Goal: Task Accomplishment & Management: Use online tool/utility

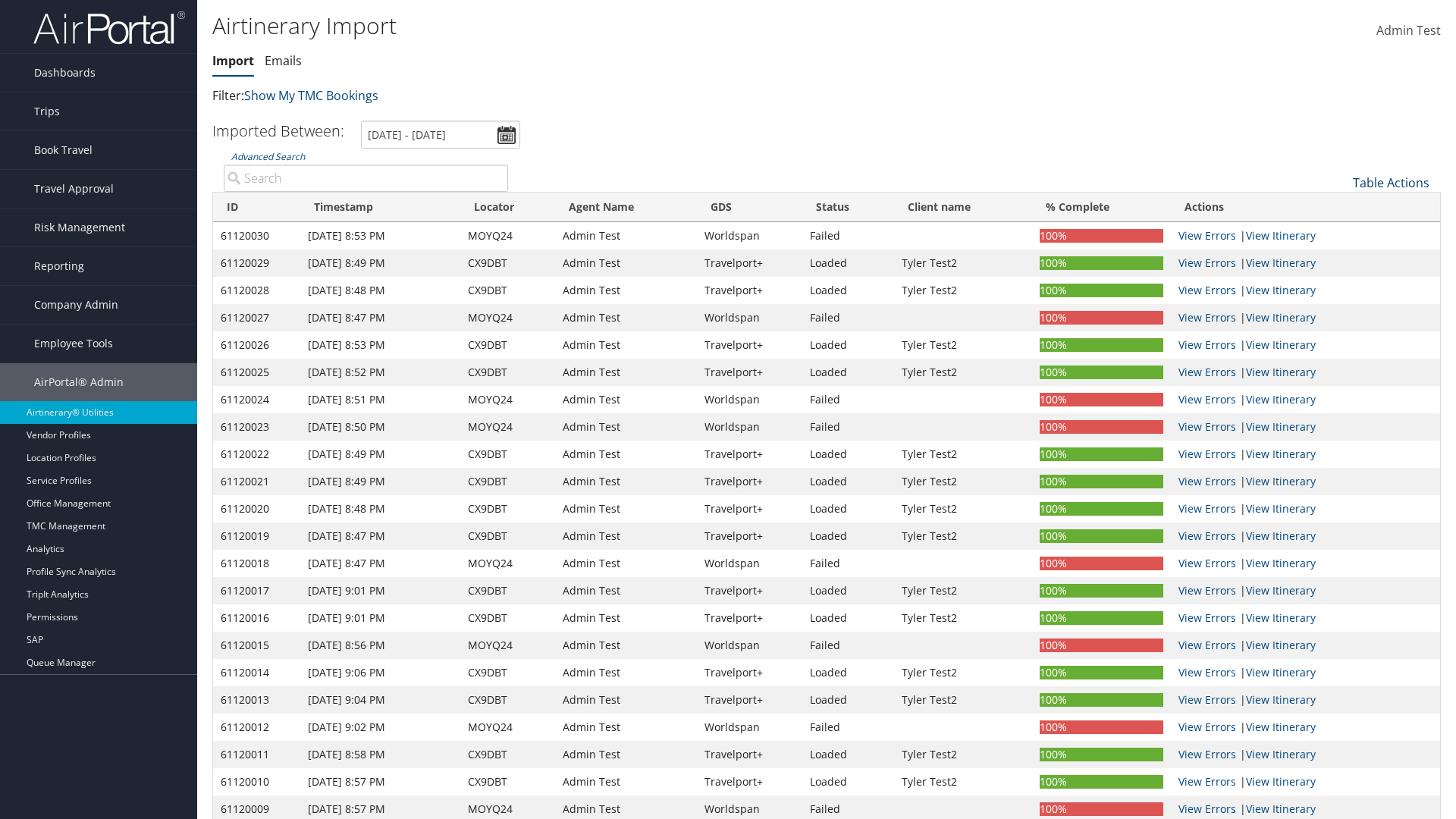
click at [1391, 183] on link "Table Actions" at bounding box center [1391, 182] width 77 height 16
click at [1340, 207] on link "Refresh" at bounding box center [1340, 206] width 199 height 26
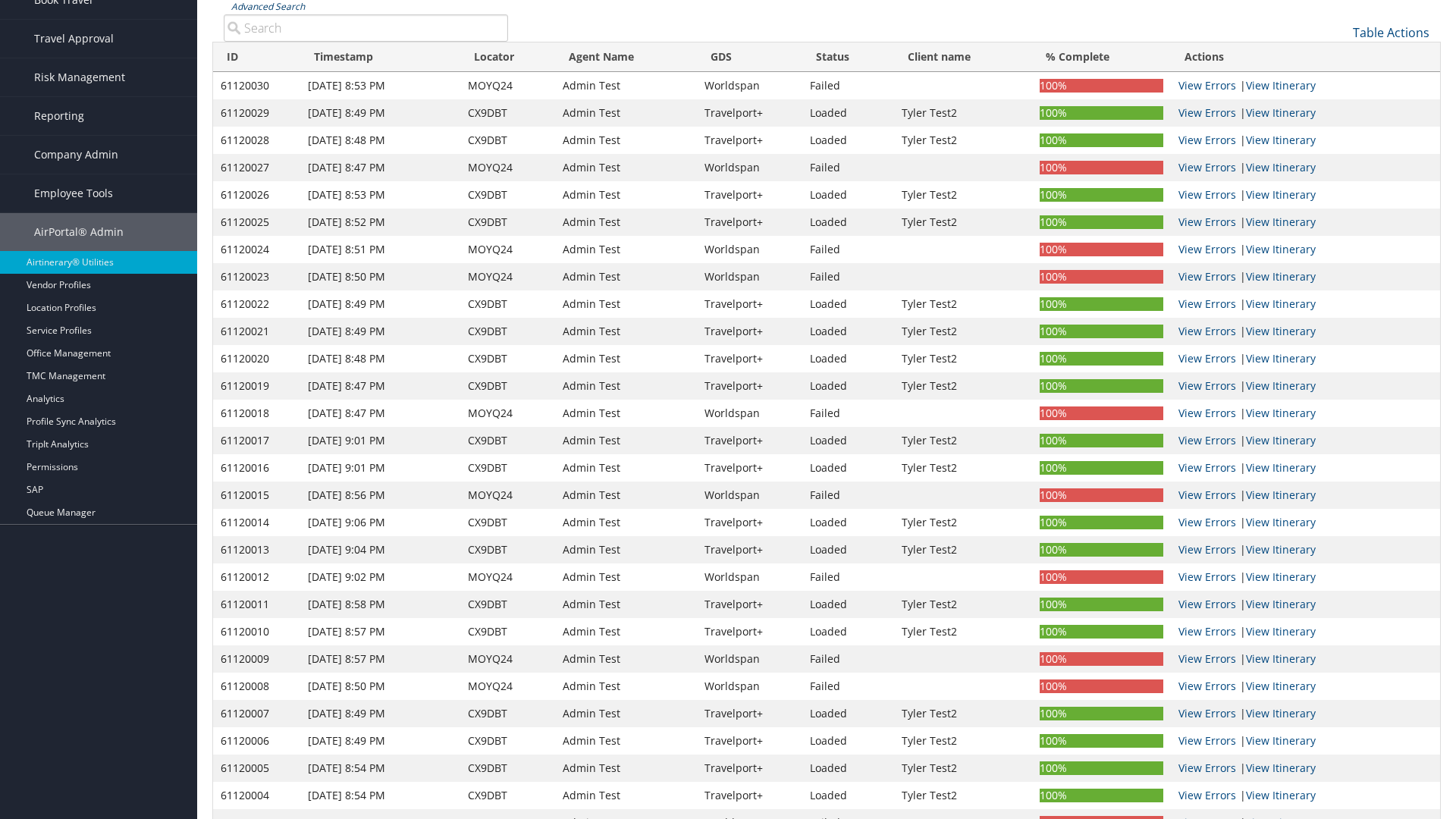
click at [268, 6] on link "Advanced Search" at bounding box center [268, 6] width 74 height 12
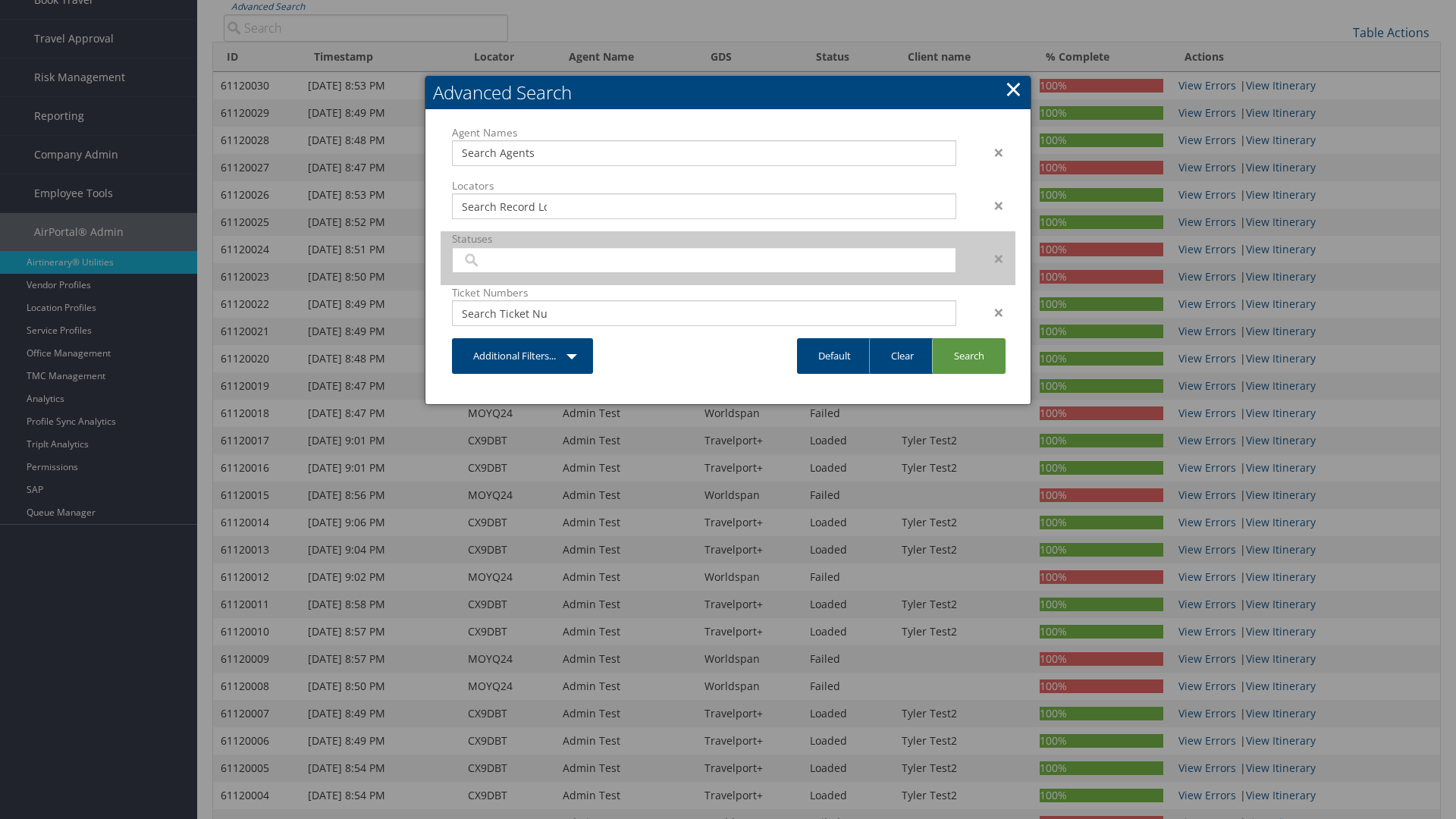
click at [504, 259] on input "search" at bounding box center [504, 260] width 85 height 15
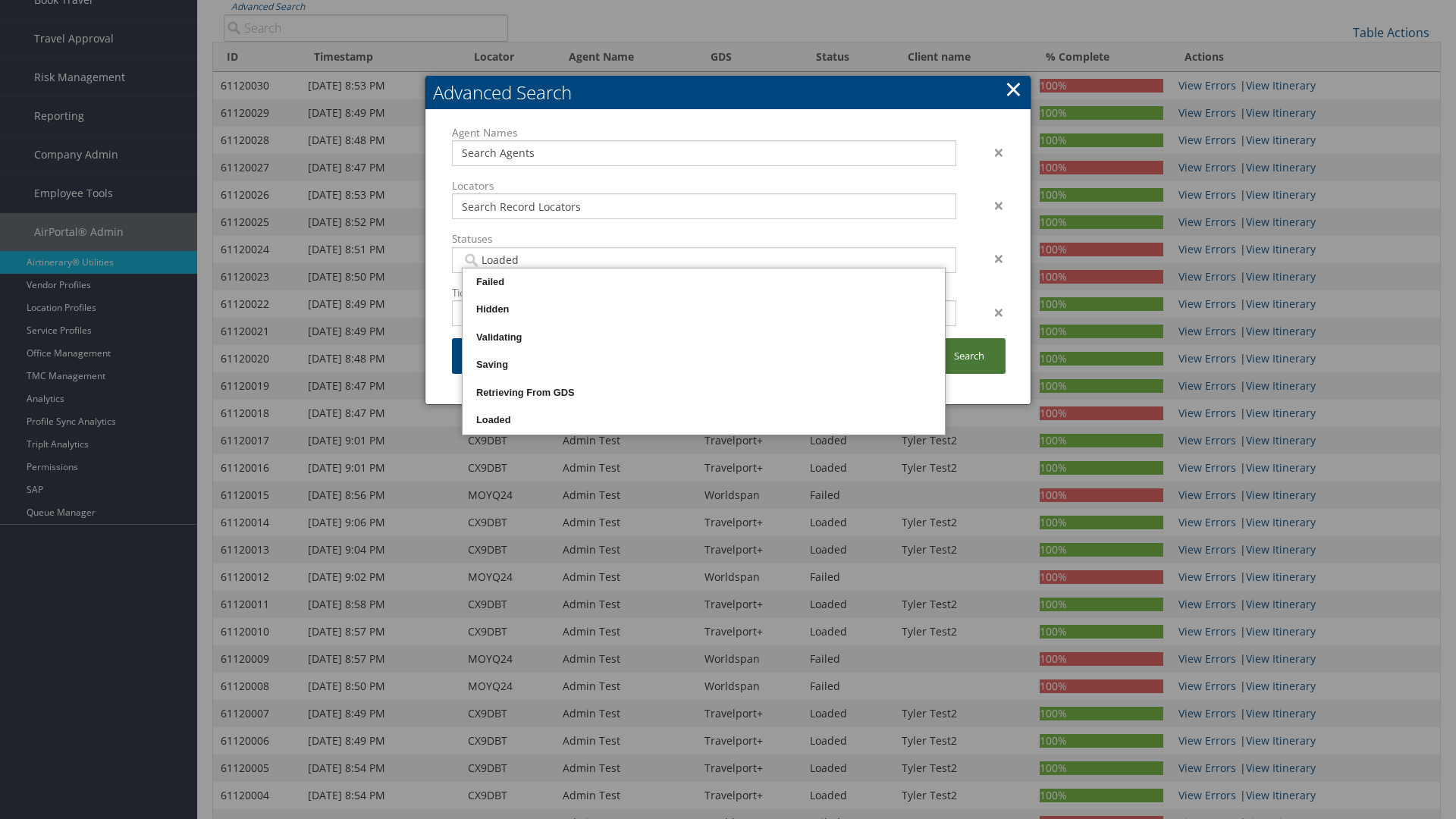
type input "Loaded"
click at [968, 356] on link "Search" at bounding box center [968, 355] width 74 height 35
type input "Loaded"
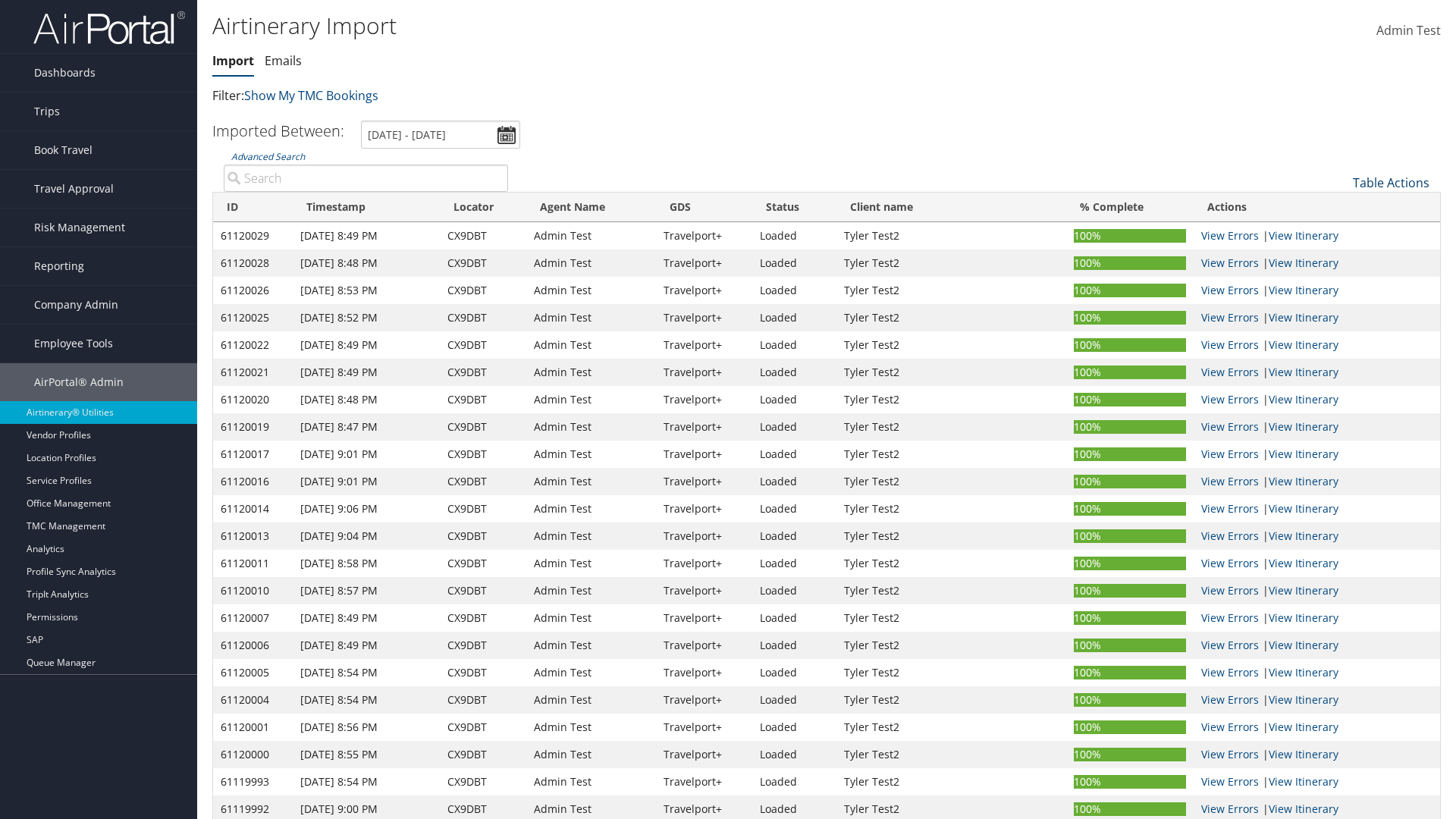
click at [1391, 183] on link "Table Actions" at bounding box center [1391, 182] width 77 height 16
click at [1340, 232] on link "Import Itinerary" at bounding box center [1340, 232] width 199 height 26
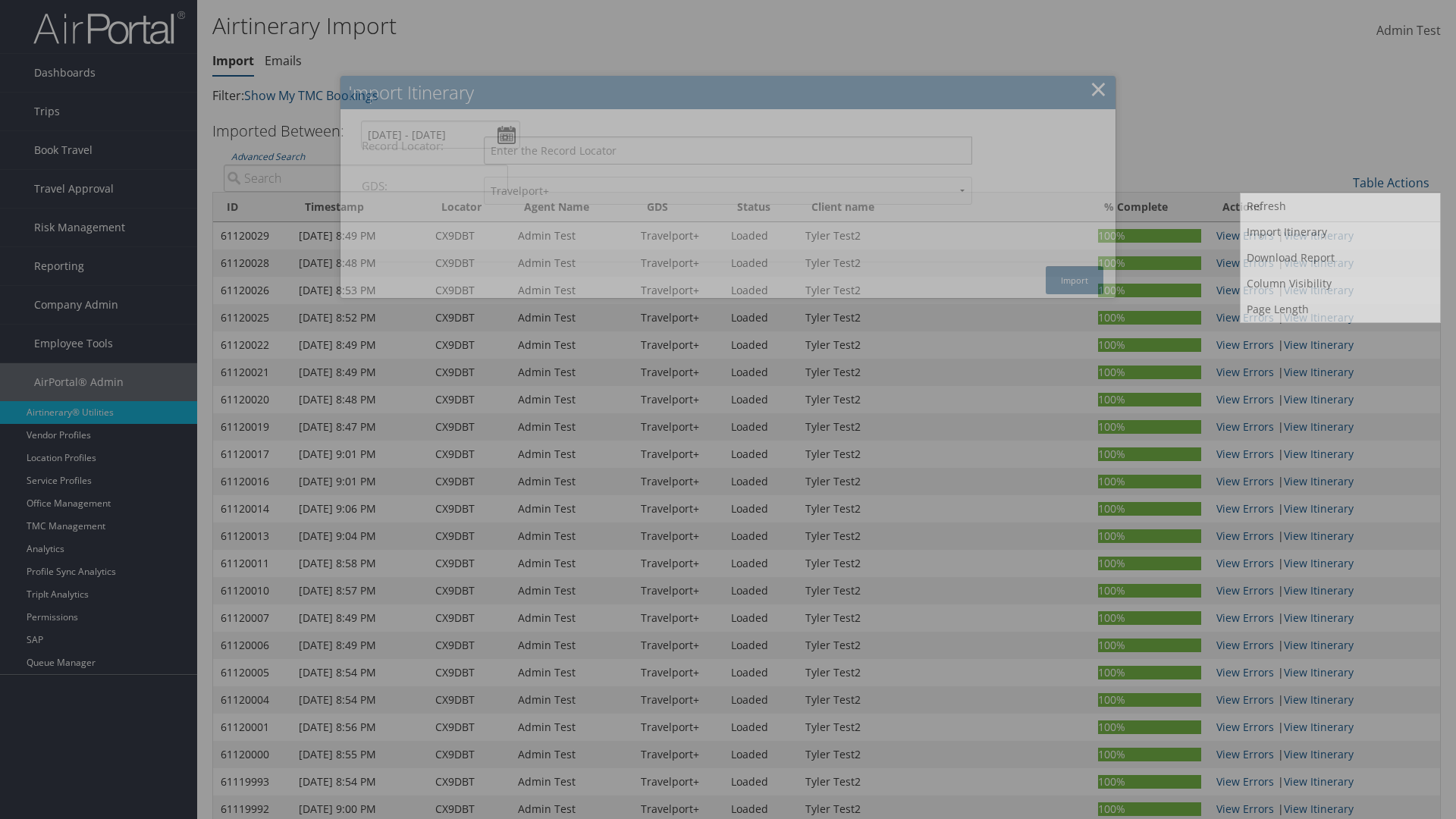
click at [728, 150] on input "Record Locator:" at bounding box center [728, 150] width 488 height 28
type input "CX9DBT"
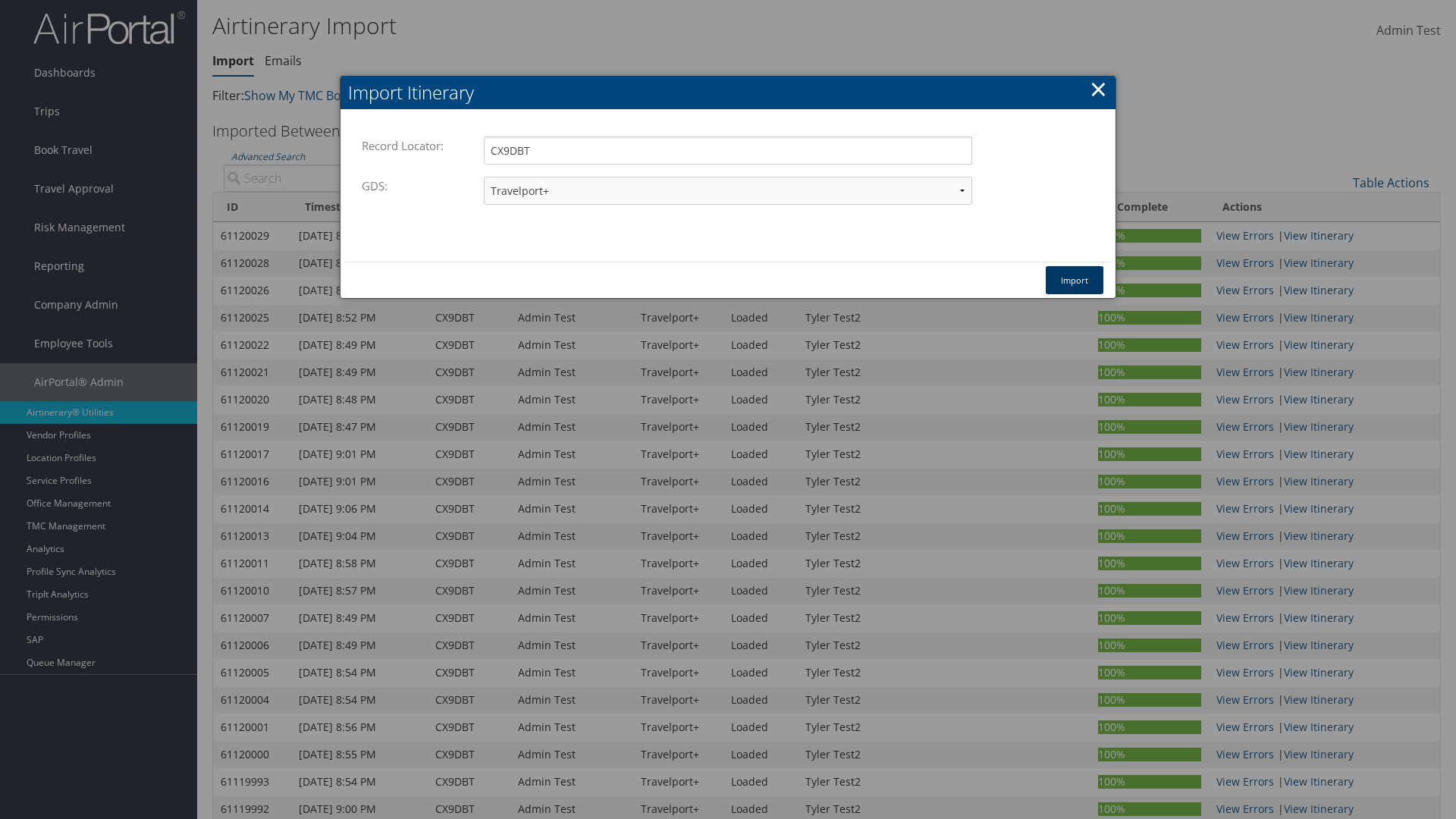
click at [1074, 279] on button "Import" at bounding box center [1074, 279] width 57 height 28
